Goal: Find contact information: Find contact information

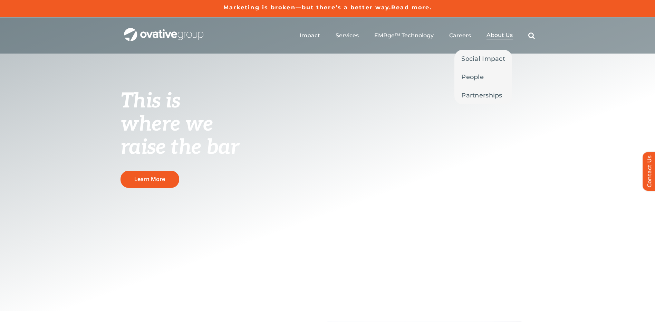
click at [504, 36] on span "About Us" at bounding box center [499, 35] width 26 height 7
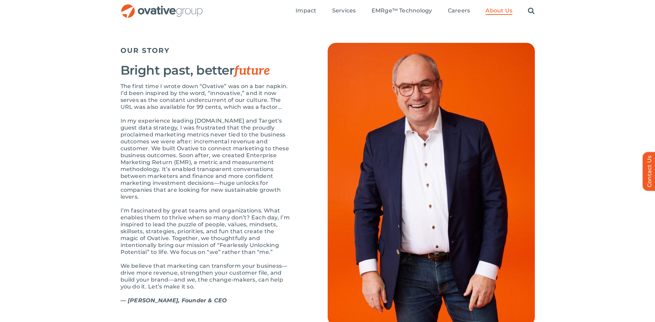
scroll to position [690, 0]
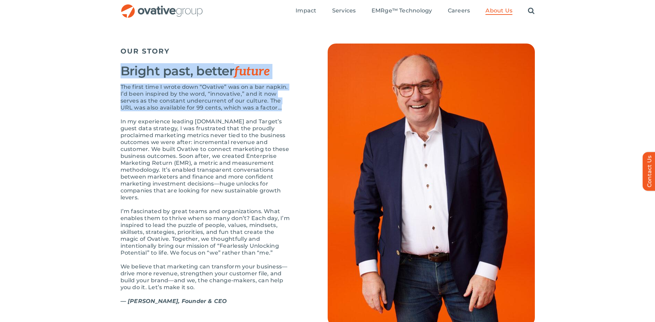
drag, startPoint x: 274, startPoint y: 129, endPoint x: 121, endPoint y: 94, distance: 156.2
click at [121, 94] on div "OUR STORY Bright past, better future The first time I wrote down “Ovative” was …" at bounding box center [206, 177] width 173 height 268
drag, startPoint x: 121, startPoint y: 94, endPoint x: 164, endPoint y: 115, distance: 47.5
copy div "Bright past, better future The first time I wrote down “Ovative” was on a bar n…"
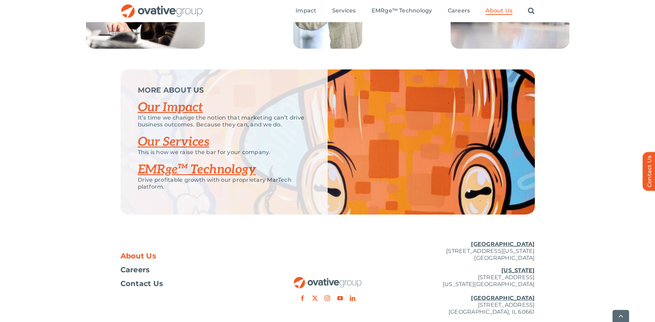
scroll to position [1447, 0]
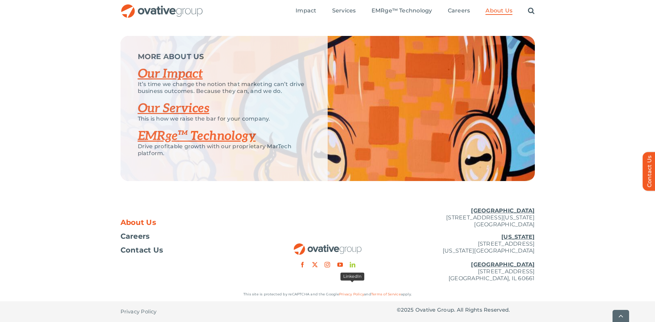
click at [354, 265] on link "linkedin" at bounding box center [353, 265] width 6 height 6
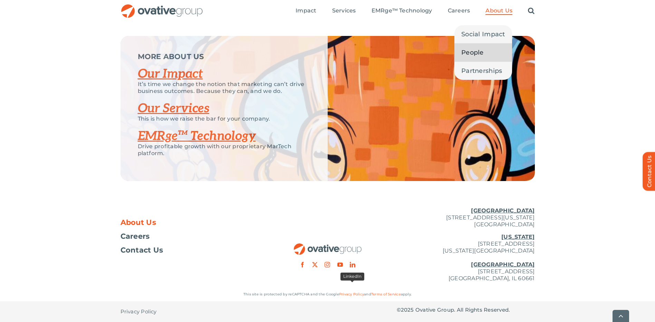
click at [481, 54] on span "People" at bounding box center [472, 53] width 22 height 10
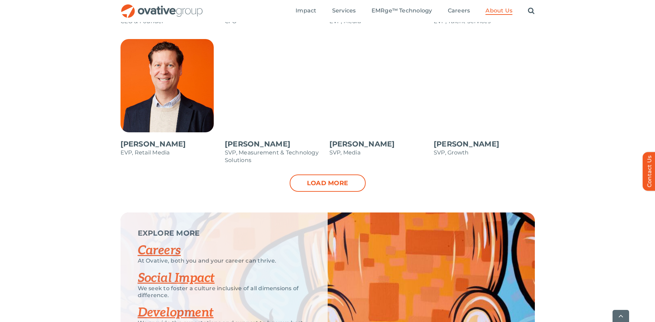
scroll to position [725, 0]
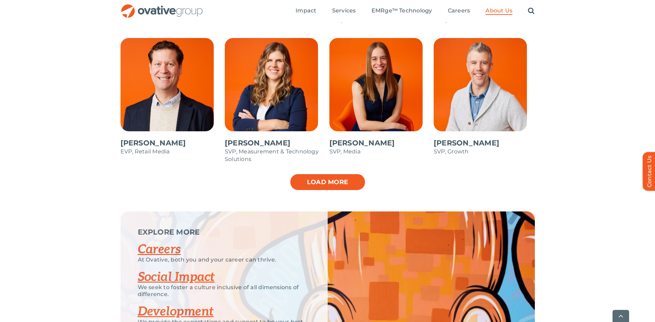
click at [355, 186] on link "Load more" at bounding box center [328, 181] width 76 height 17
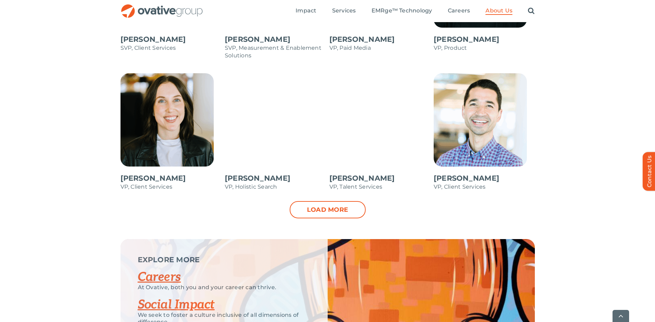
scroll to position [1001, 0]
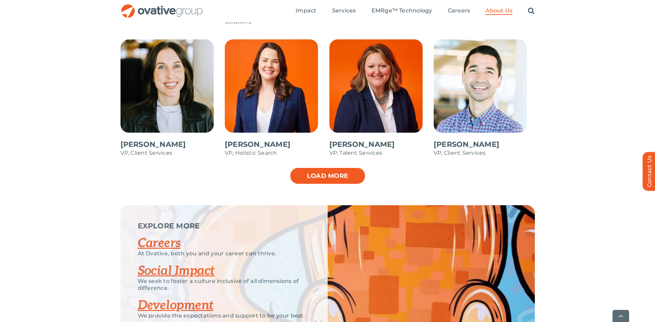
click at [354, 177] on link "Load more" at bounding box center [328, 175] width 76 height 17
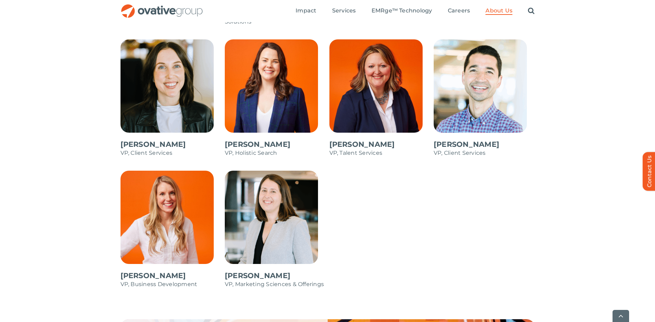
click at [285, 215] on span at bounding box center [275, 233] width 101 height 124
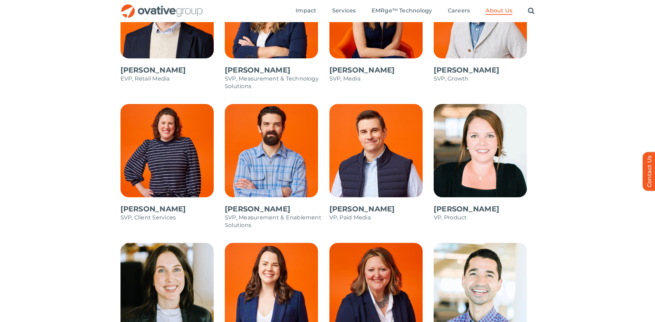
scroll to position [794, 0]
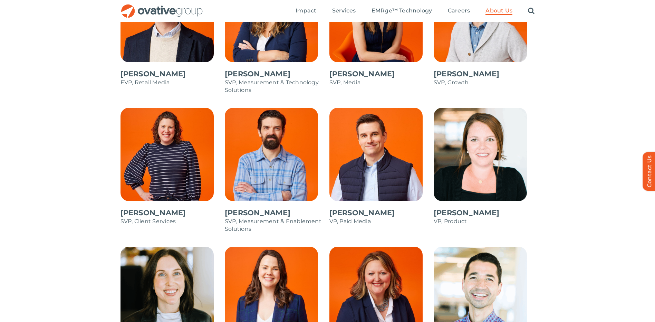
click at [383, 155] on span at bounding box center [379, 170] width 101 height 124
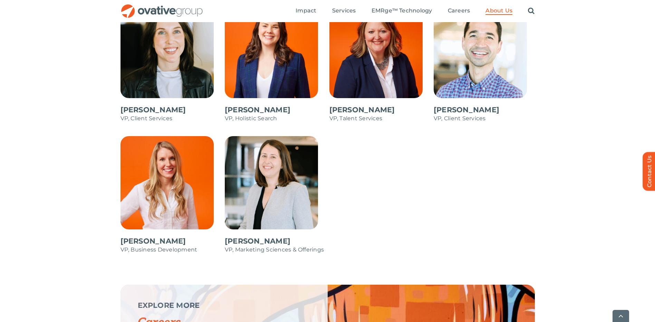
scroll to position [1277, 0]
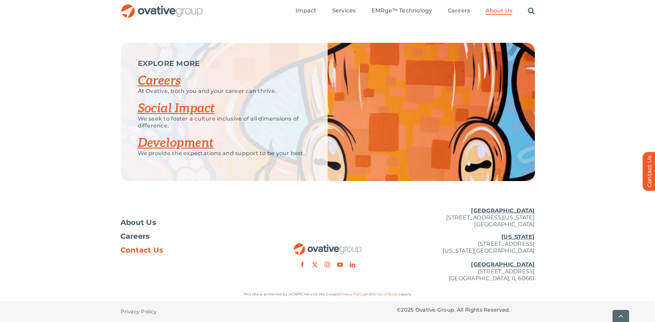
click at [139, 248] on span "Contact Us" at bounding box center [141, 249] width 43 height 7
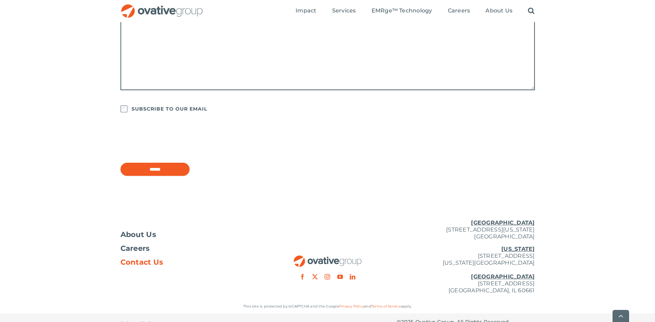
scroll to position [530, 0]
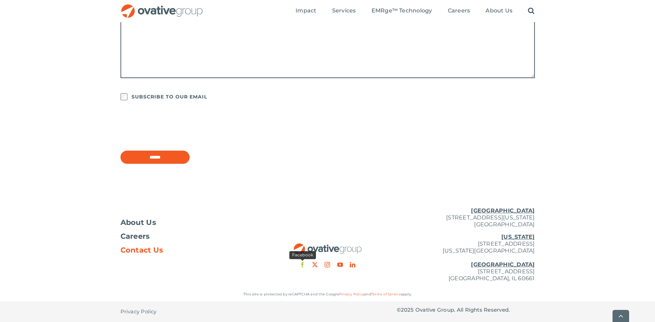
click at [302, 263] on link "facebook" at bounding box center [303, 265] width 6 height 6
